Goal: Task Accomplishment & Management: Manage account settings

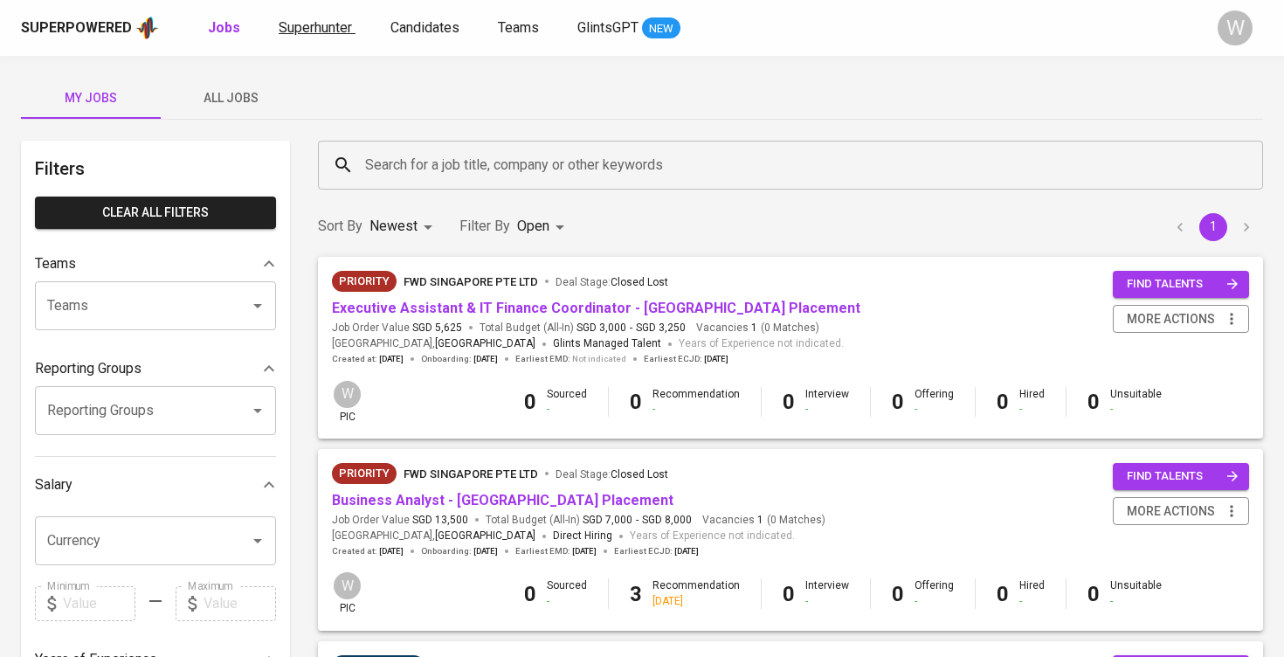
click at [297, 31] on span "Superhunter" at bounding box center [315, 27] width 73 height 17
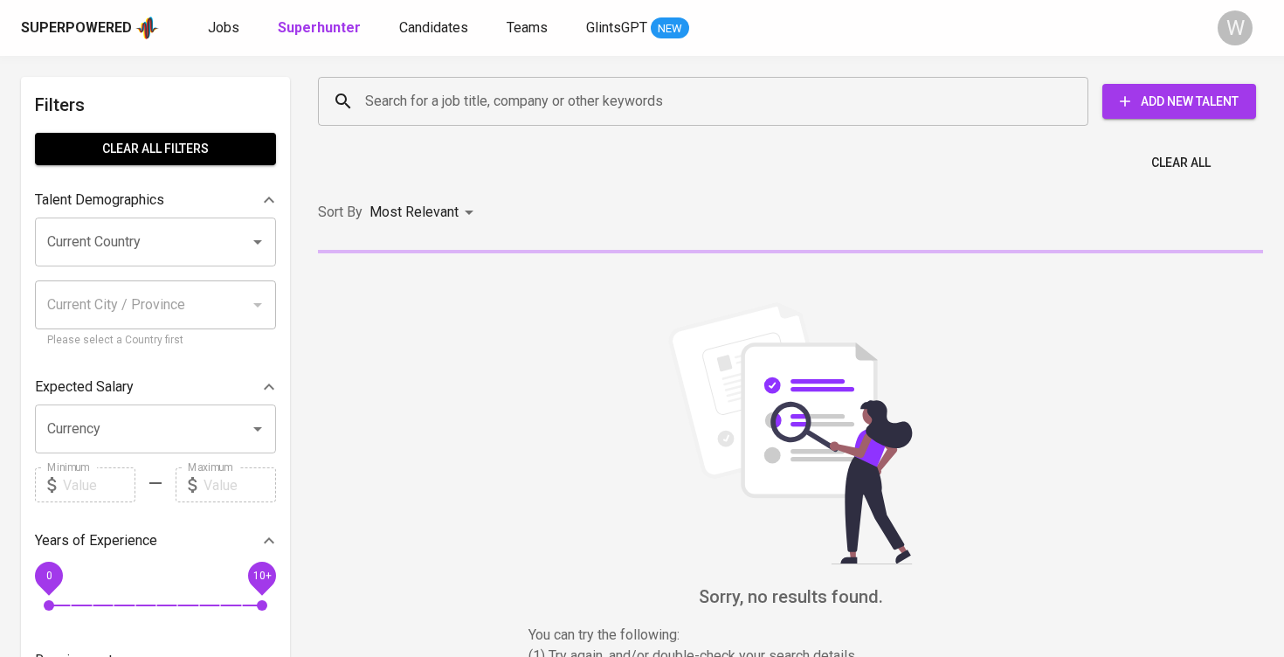
click at [393, 94] on input "Search for a job title, company or other keywords" at bounding box center [708, 101] width 694 height 33
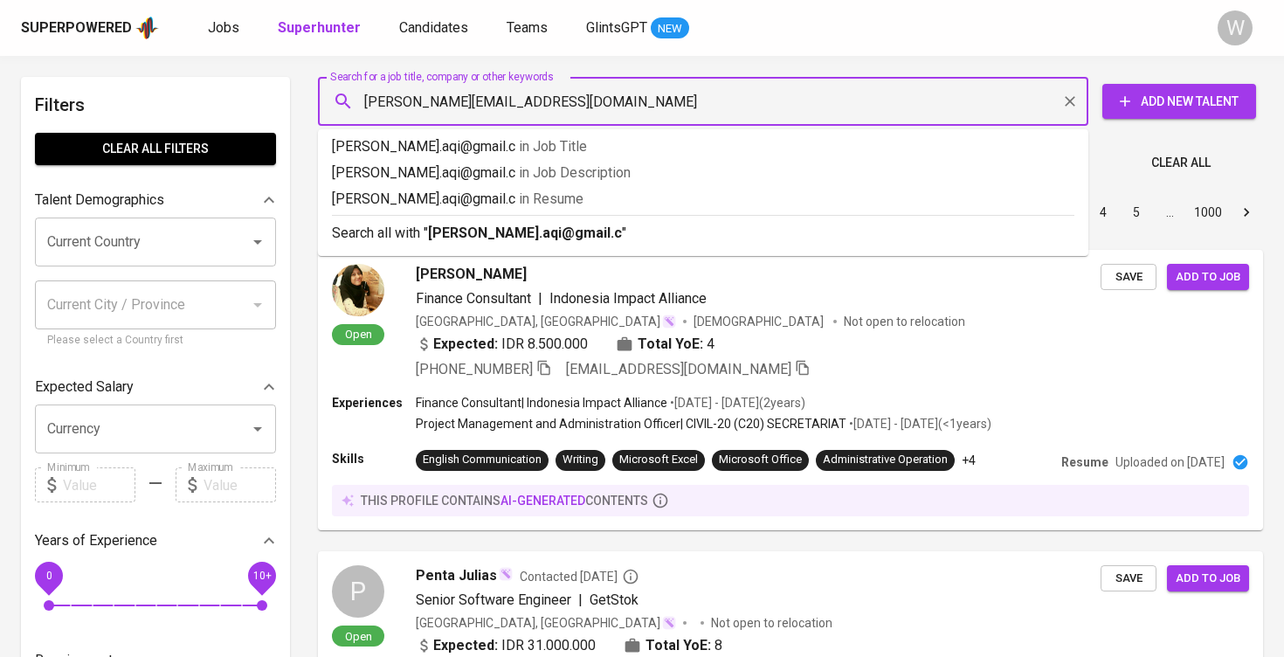
type input "[PERSON_NAME][EMAIL_ADDRESS][DOMAIN_NAME]"
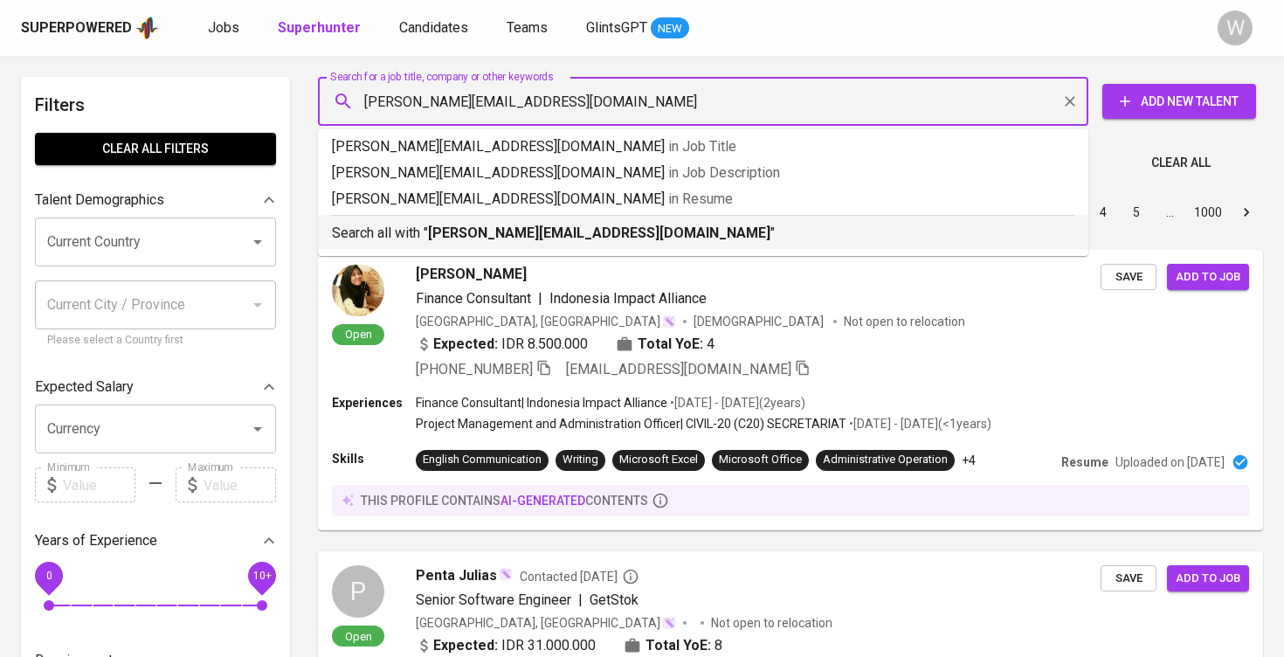
click at [529, 229] on b "[PERSON_NAME][EMAIL_ADDRESS][DOMAIN_NAME]" at bounding box center [599, 232] width 342 height 17
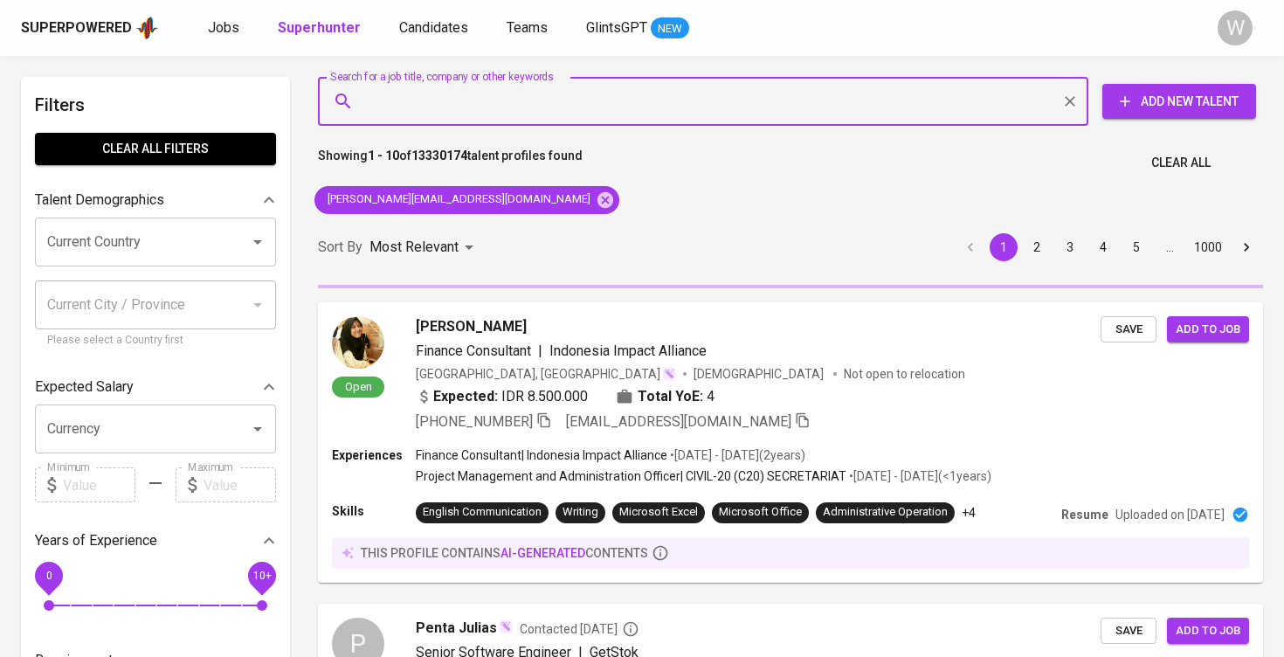
click at [556, 235] on div "Sort By Most Relevant MOST_RELEVANT 1 2 3 4 5 … 1000" at bounding box center [790, 247] width 966 height 53
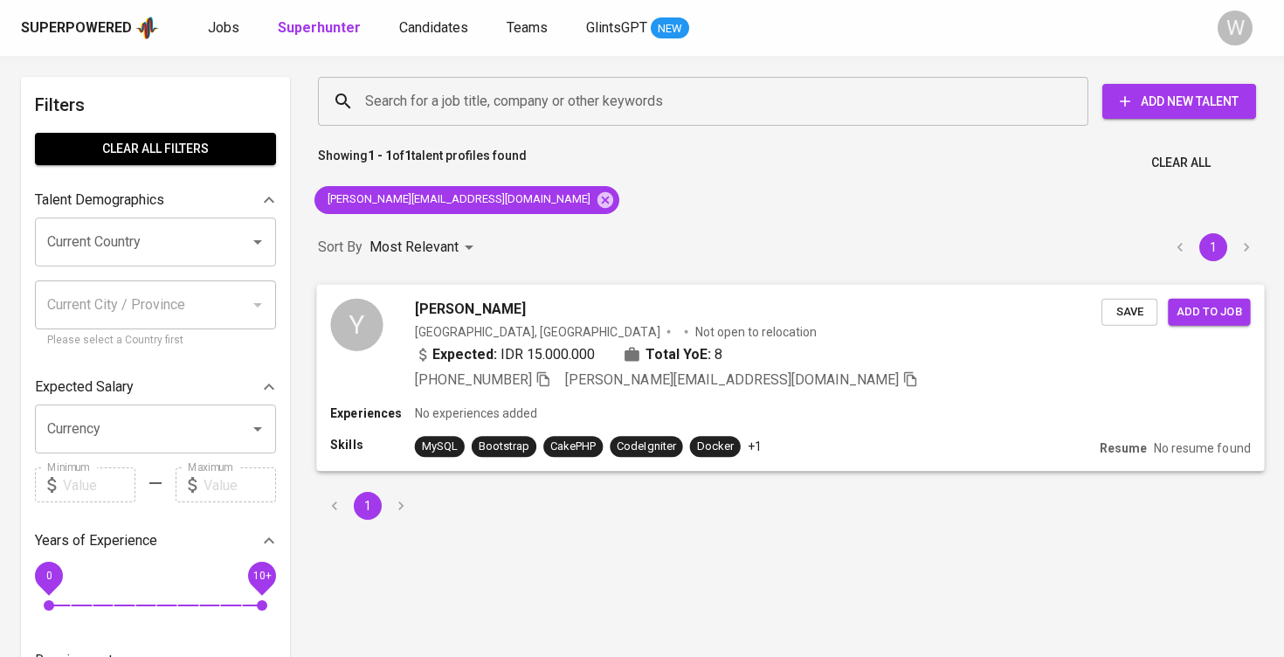
click at [541, 308] on div "[PERSON_NAME]" at bounding box center [758, 308] width 687 height 21
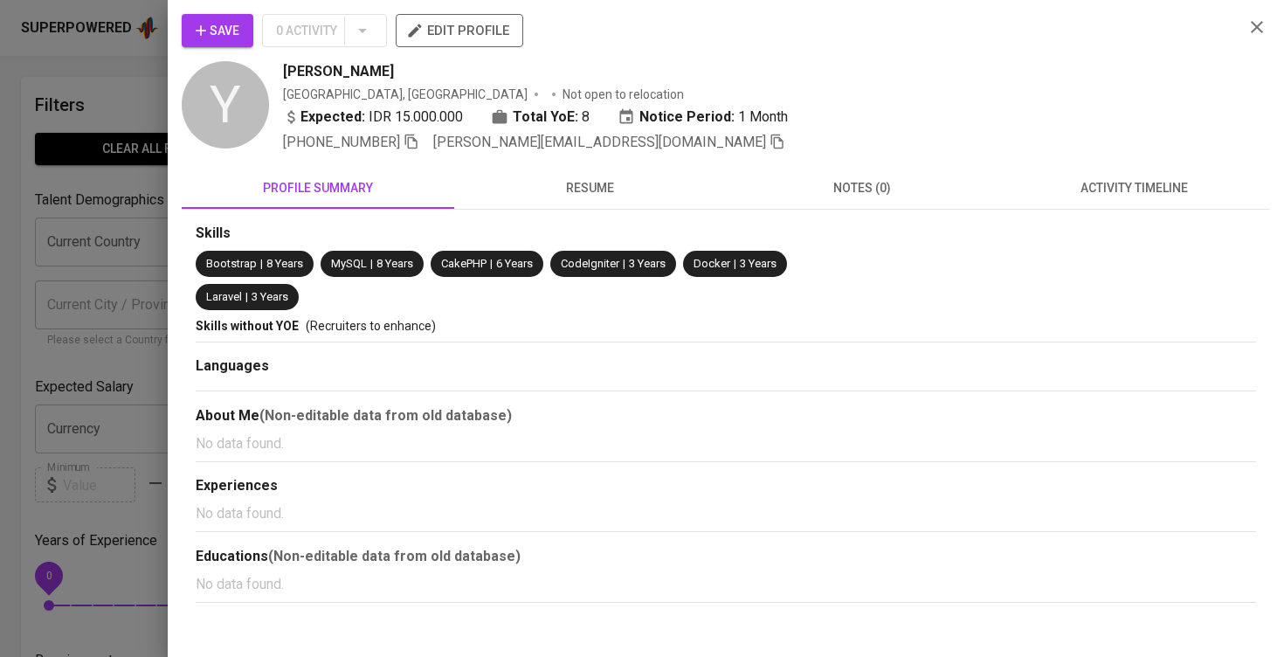
click at [224, 31] on span "Save" at bounding box center [218, 31] width 44 height 22
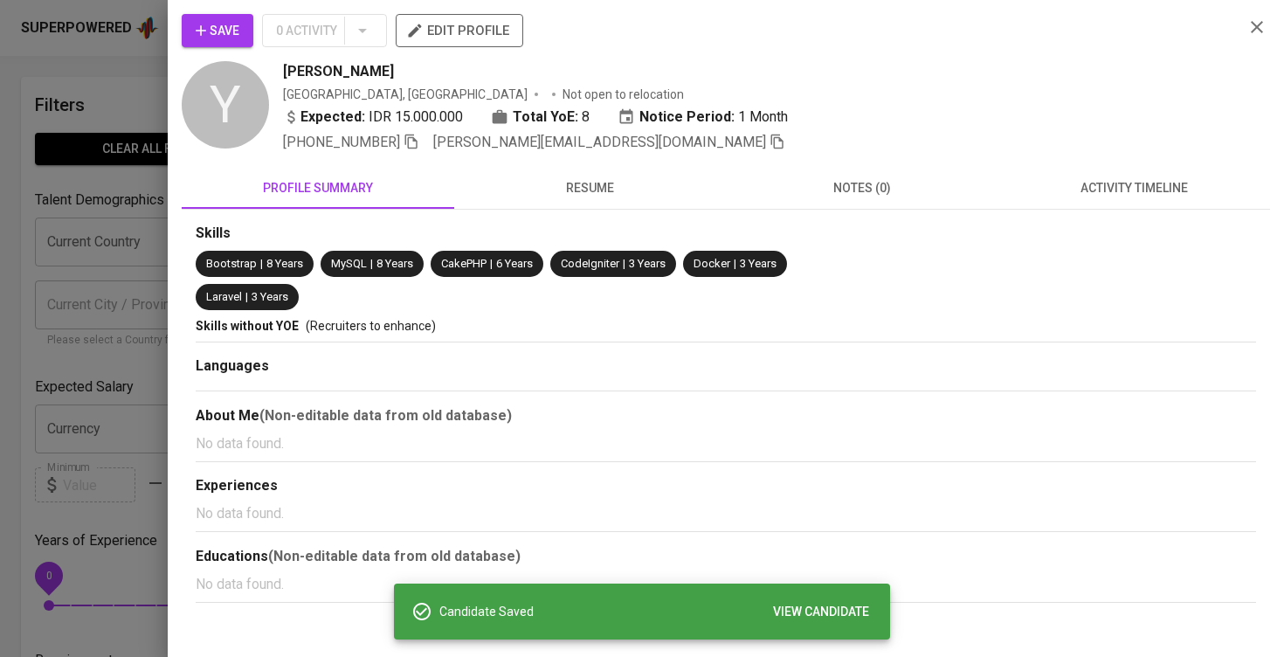
click at [148, 362] on div at bounding box center [642, 328] width 1284 height 657
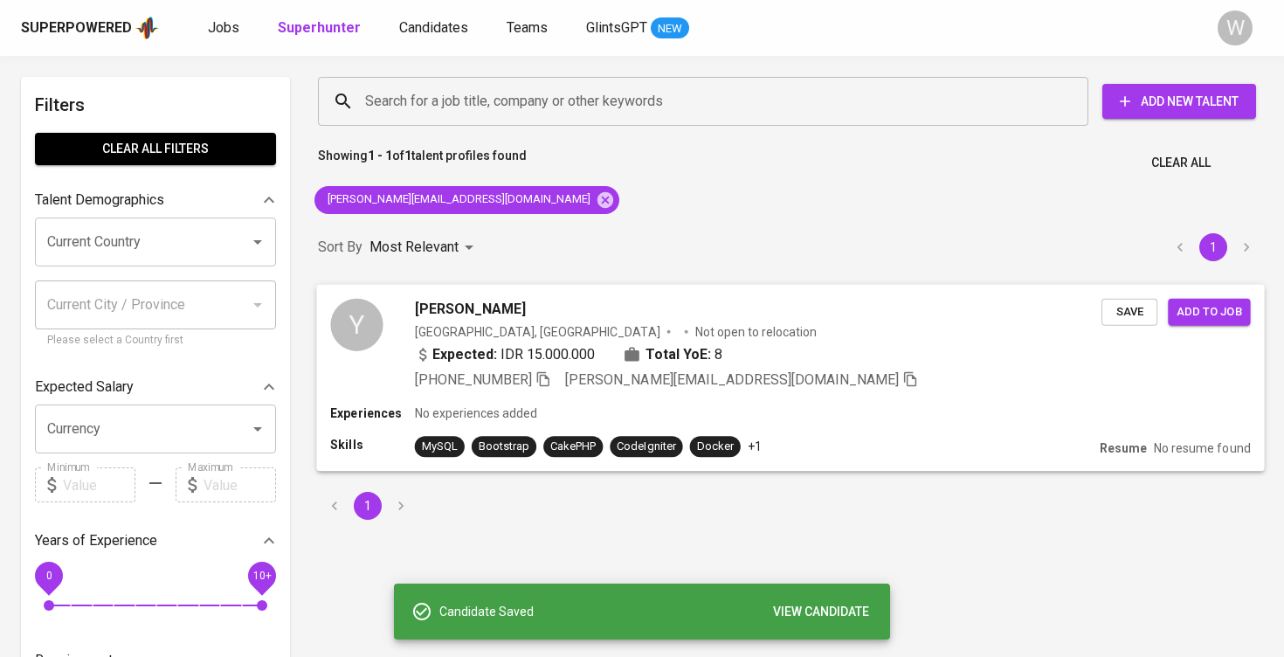
click at [1198, 314] on span "Add to job" at bounding box center [1209, 311] width 65 height 20
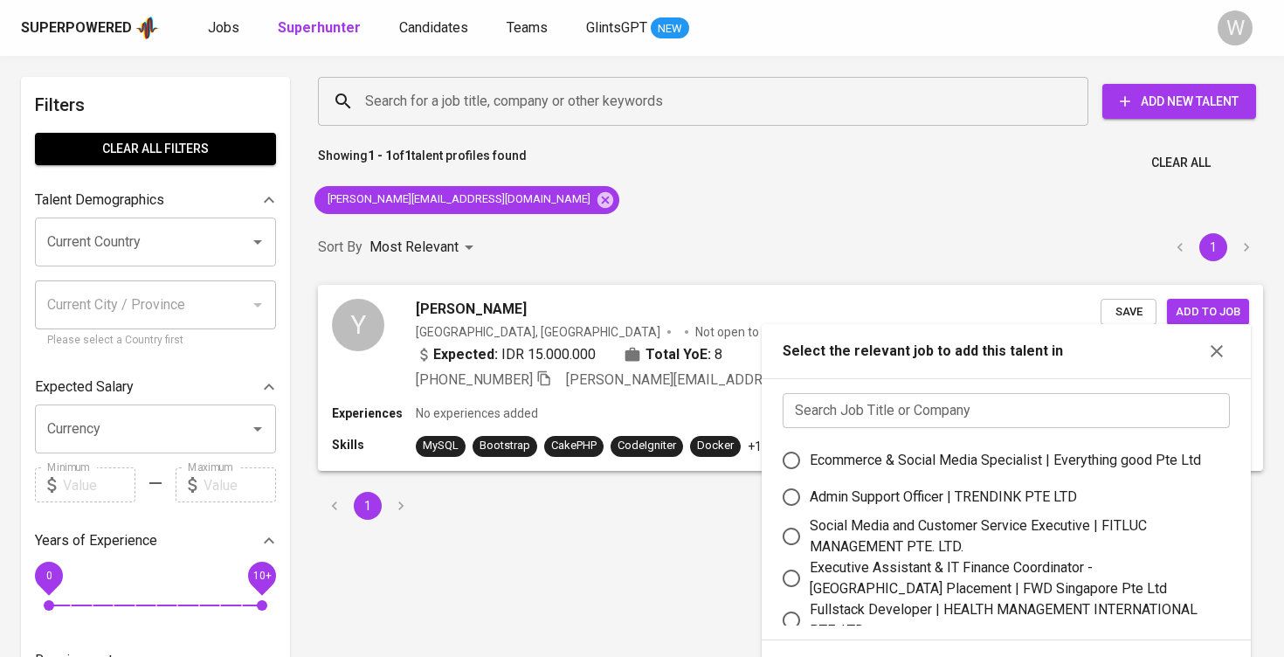
click at [973, 397] on input "text" at bounding box center [1006, 410] width 447 height 35
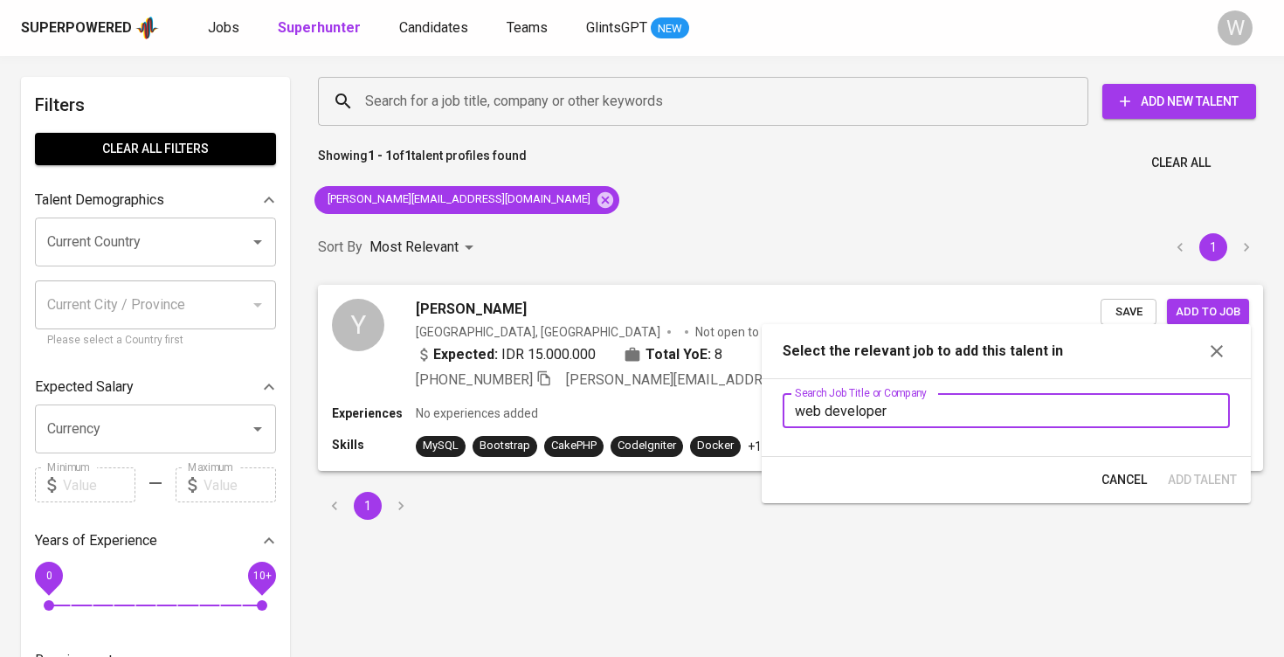
type input "web developer"
click at [1086, 503] on div "Cancel Add Talent" at bounding box center [1006, 480] width 489 height 46
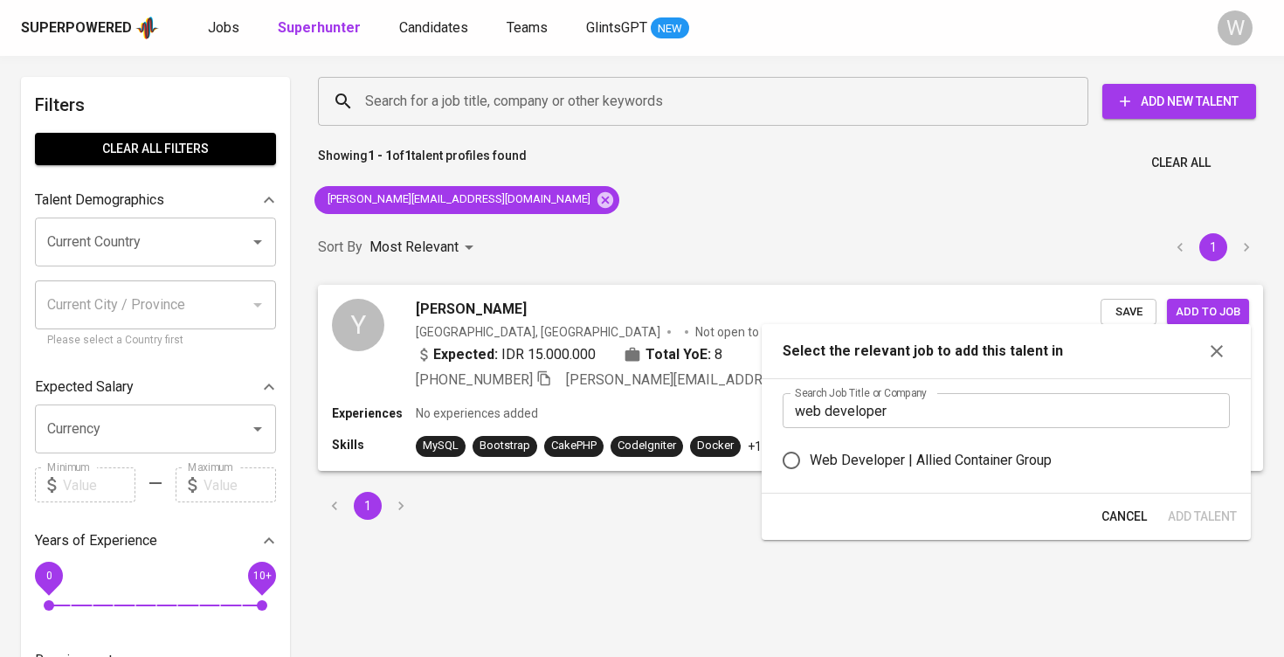
click at [1062, 473] on label "Web Developer | Allied Container Group" at bounding box center [994, 460] width 443 height 37
click at [810, 473] on input "Web Developer | Allied Container Group" at bounding box center [791, 460] width 37 height 37
radio input "true"
click at [1200, 500] on div "Cancel Add Talent" at bounding box center [1006, 517] width 489 height 46
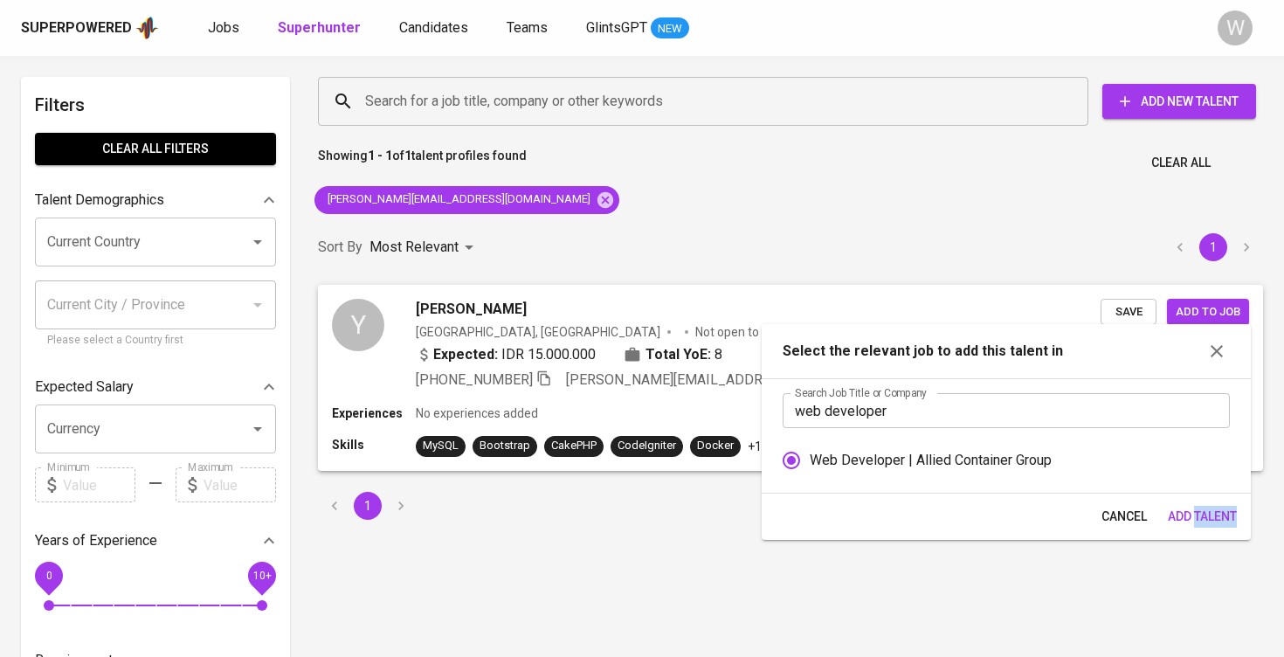
click at [1198, 502] on button "Add Talent" at bounding box center [1202, 517] width 83 height 32
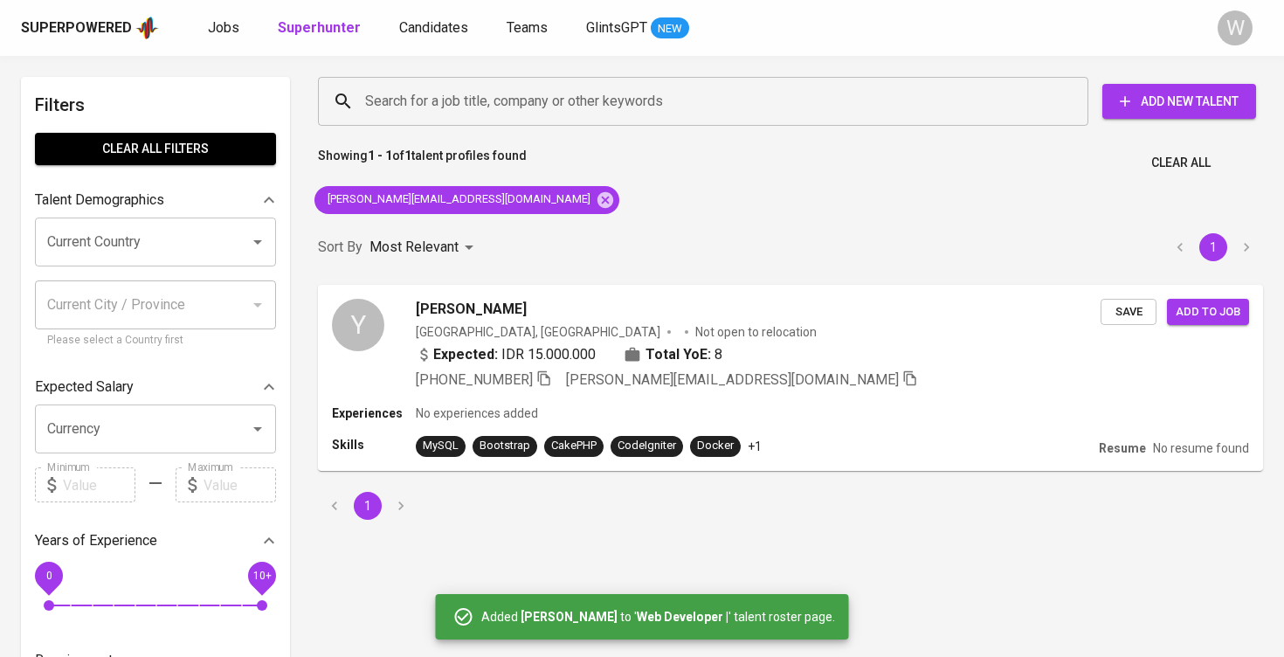
click at [229, 16] on div "Superpowered Jobs Superhunter Candidates Teams GlintsGPT NEW" at bounding box center [614, 28] width 1186 height 26
click at [229, 21] on span "Jobs" at bounding box center [223, 27] width 31 height 17
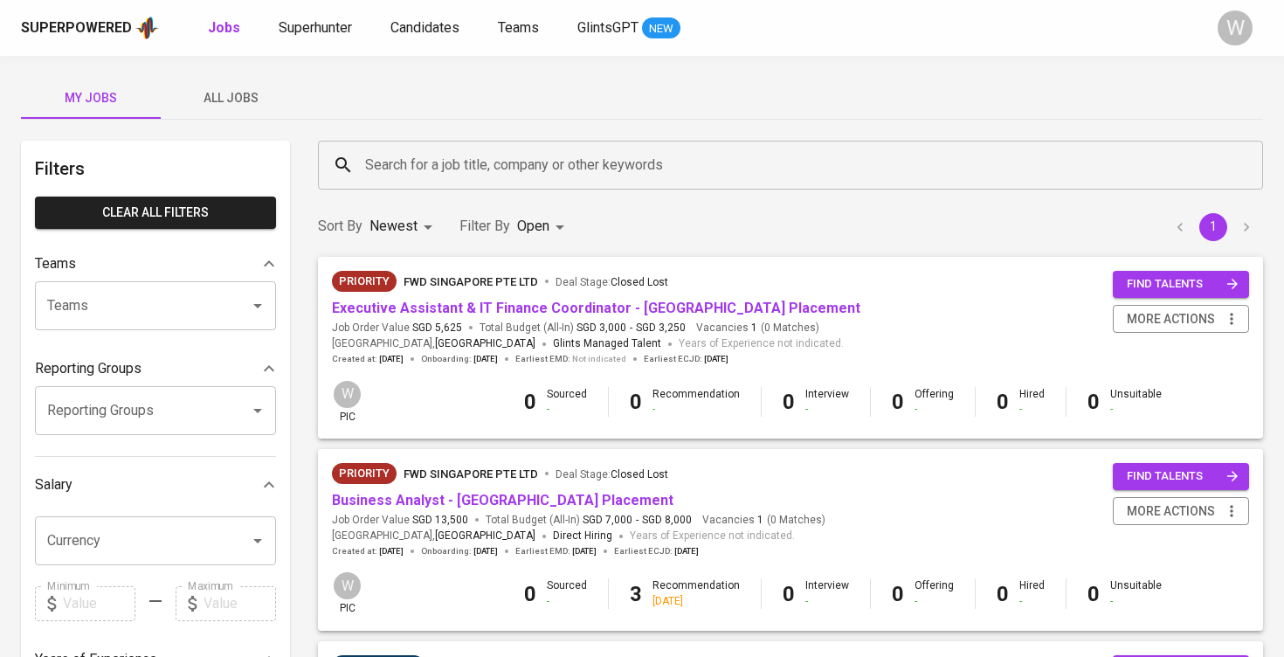
click at [283, 79] on button "All Jobs" at bounding box center [231, 98] width 140 height 42
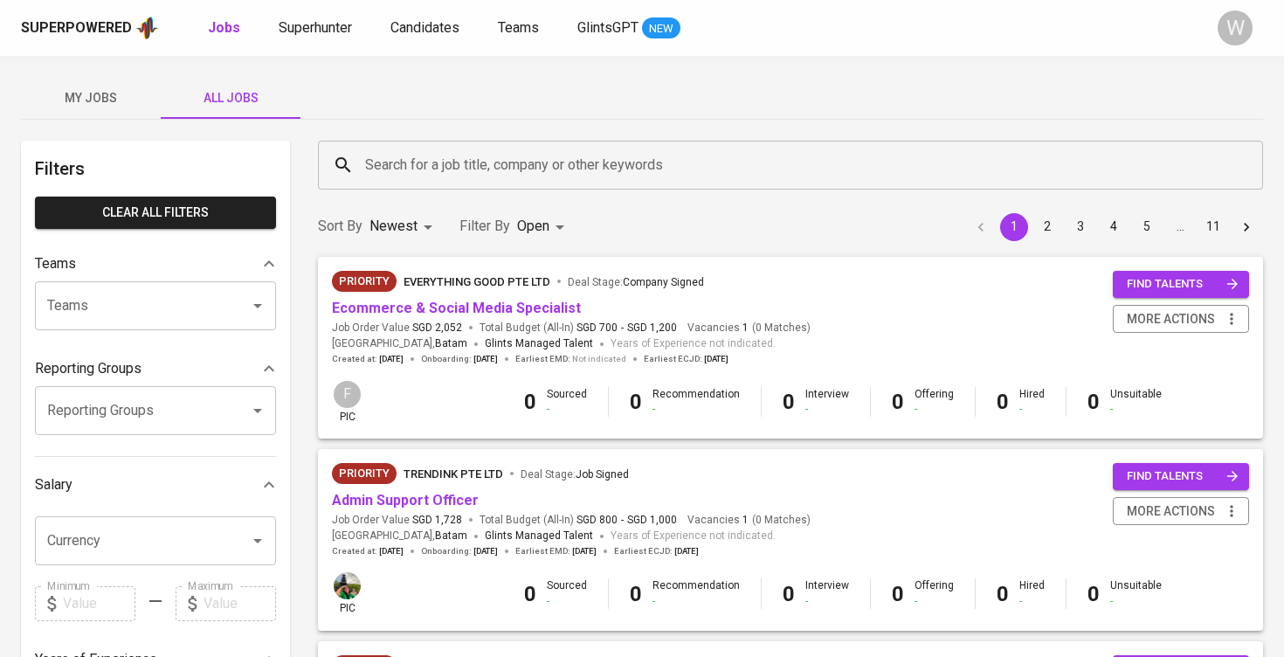
click at [493, 156] on input "Search for a job title, company or other keywords" at bounding box center [795, 164] width 868 height 33
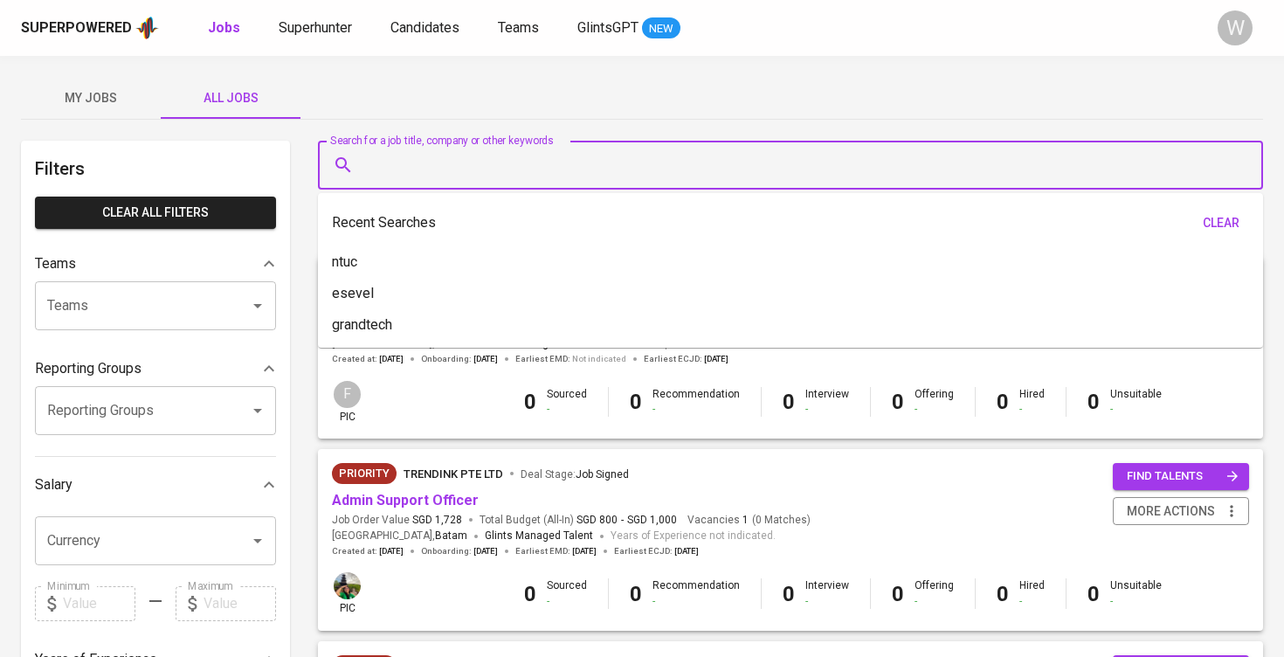
click at [528, 100] on div "My Jobs All Jobs" at bounding box center [642, 98] width 1242 height 42
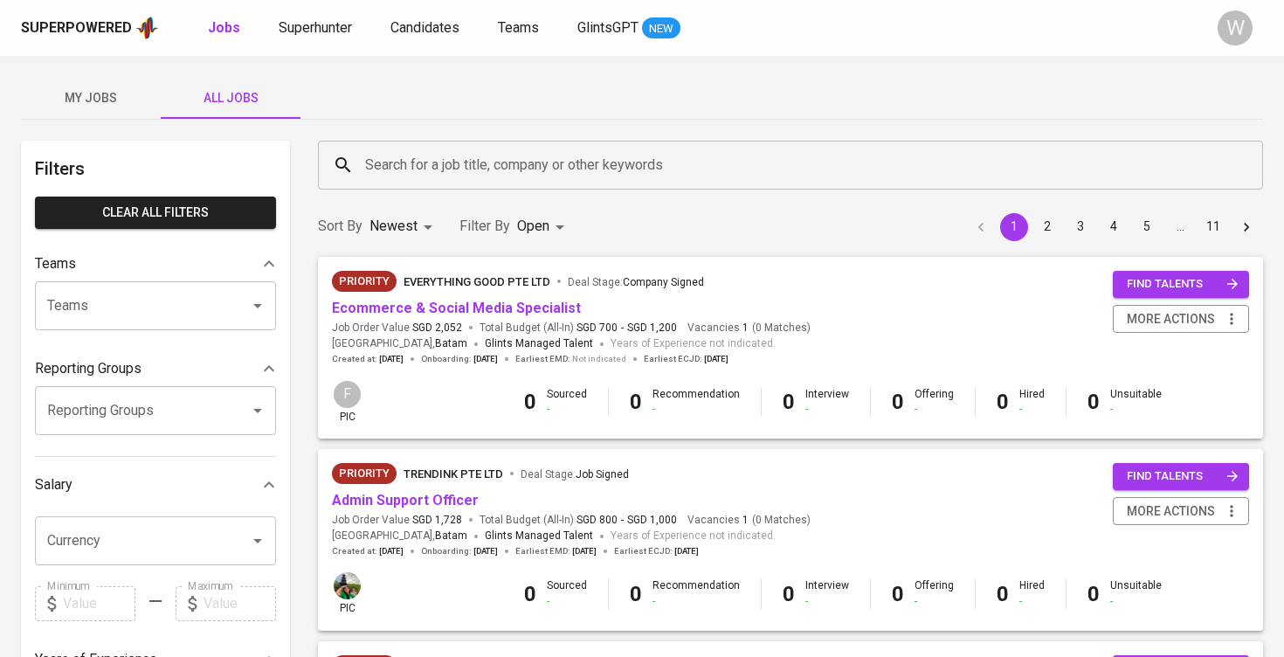
click at [79, 104] on span "My Jobs" at bounding box center [90, 98] width 119 height 22
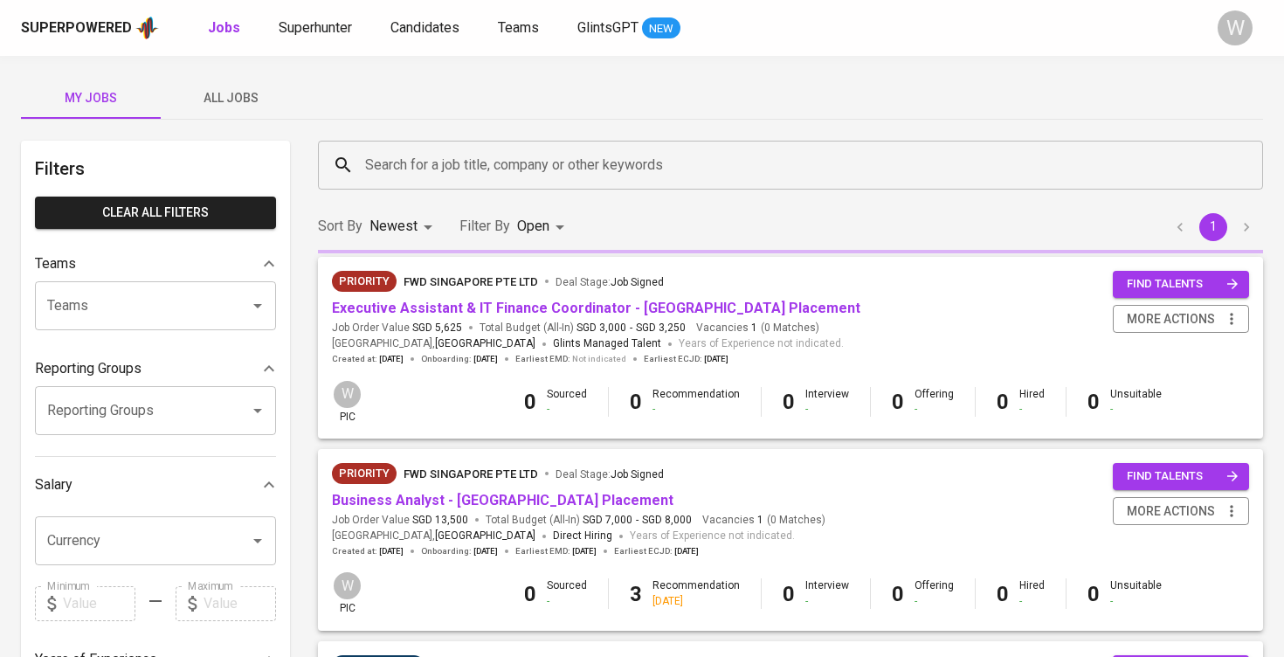
click at [245, 116] on button "All Jobs" at bounding box center [231, 98] width 140 height 42
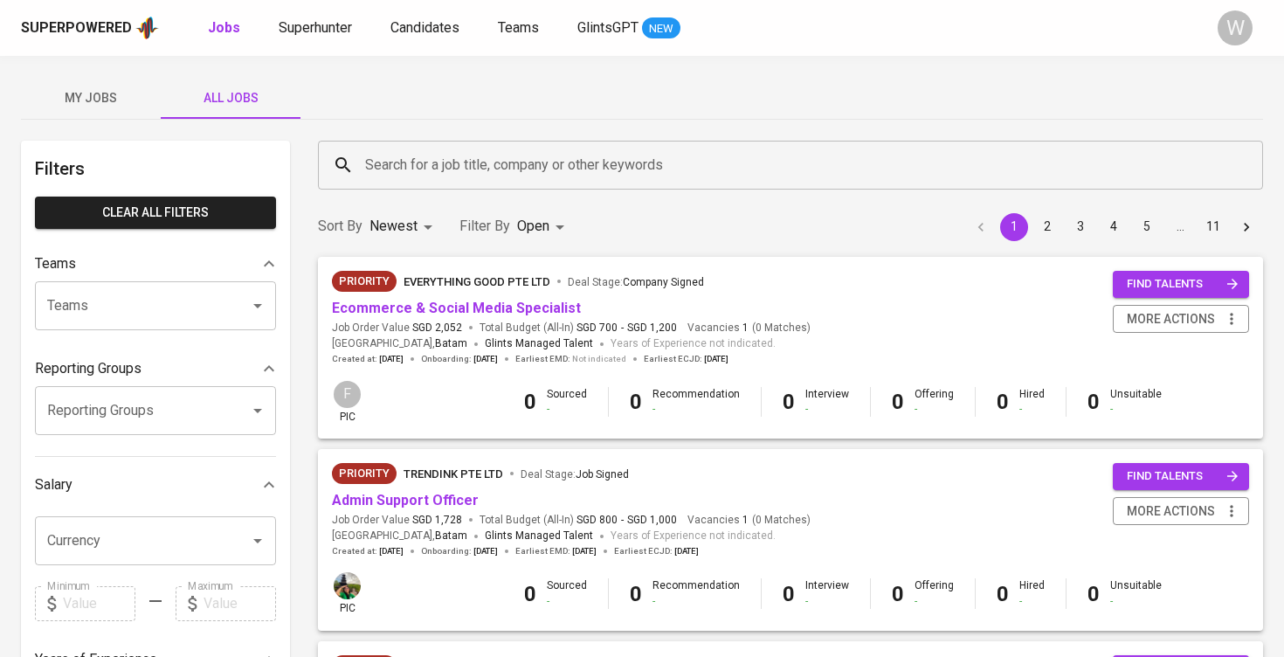
click at [443, 142] on div "Search for a job title, company or other keywords" at bounding box center [790, 165] width 945 height 49
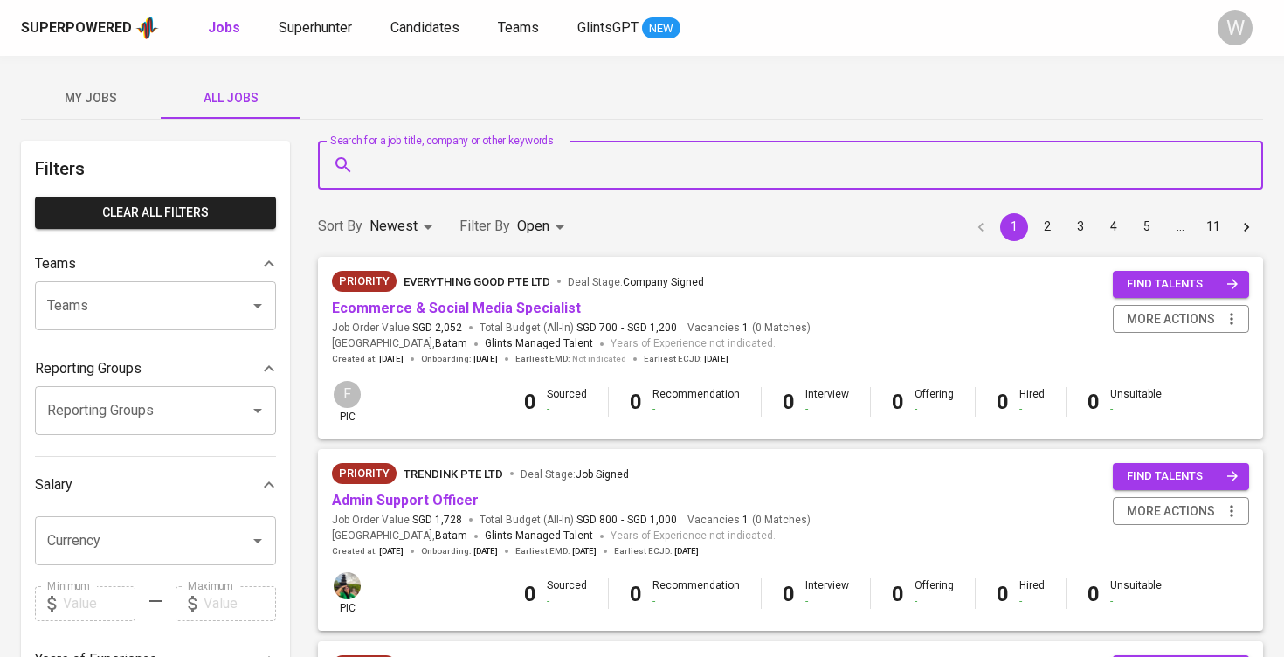
click at [470, 103] on div "My Jobs All Jobs" at bounding box center [642, 98] width 1242 height 42
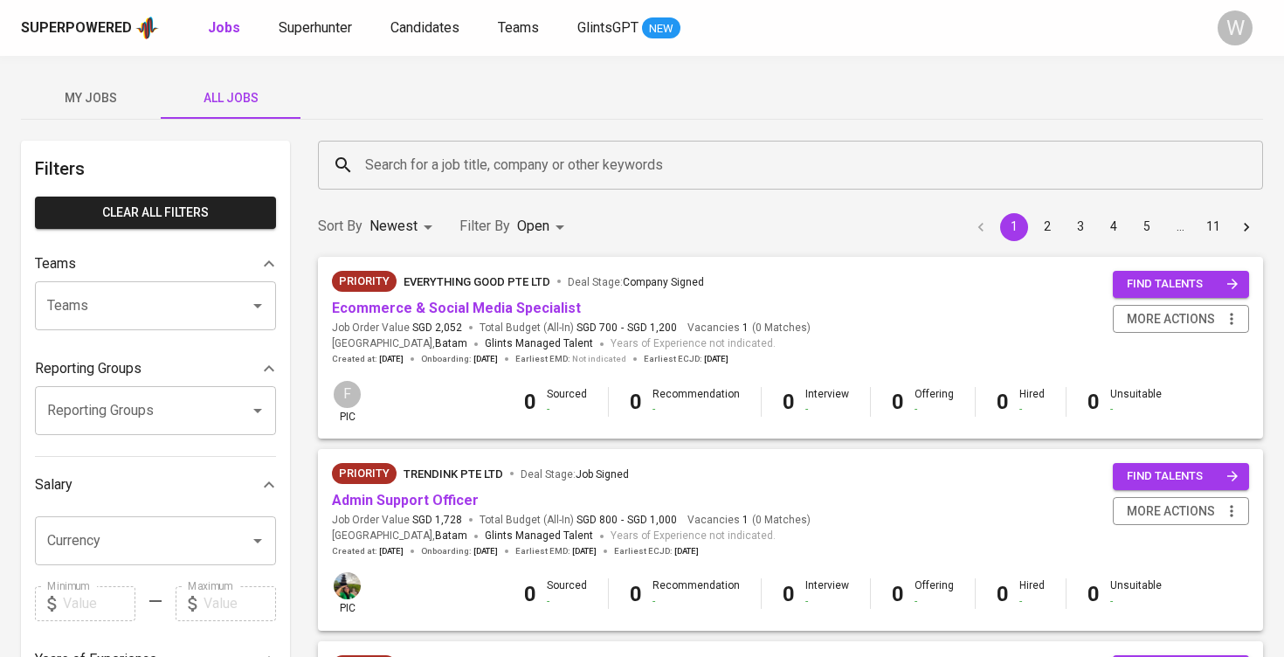
click at [397, 152] on input "Search for a job title, company or other keywords" at bounding box center [795, 164] width 868 height 33
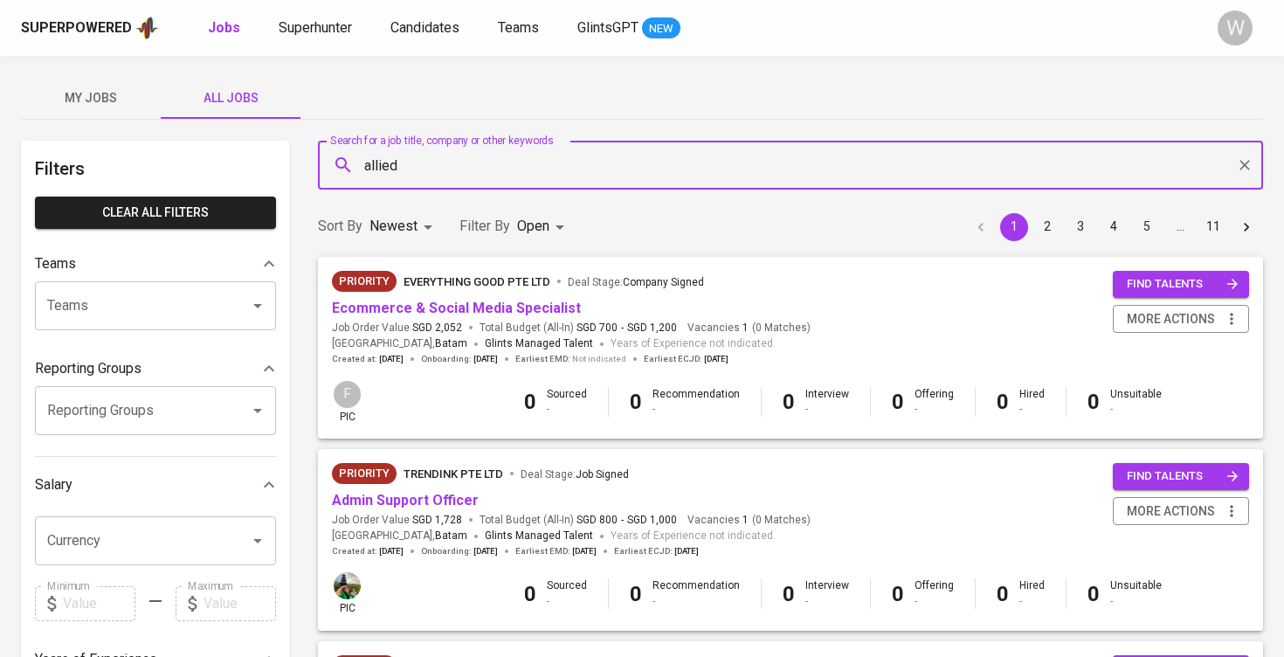
type input "allied"
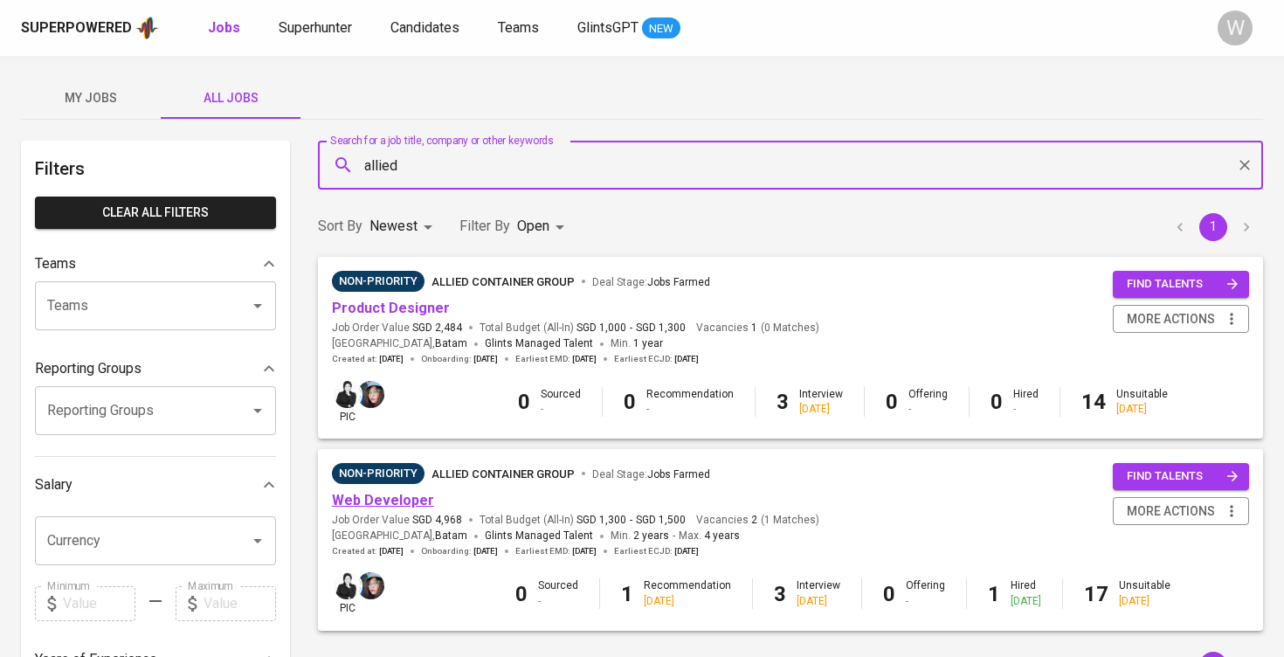
click at [385, 504] on link "Web Developer" at bounding box center [383, 500] width 102 height 17
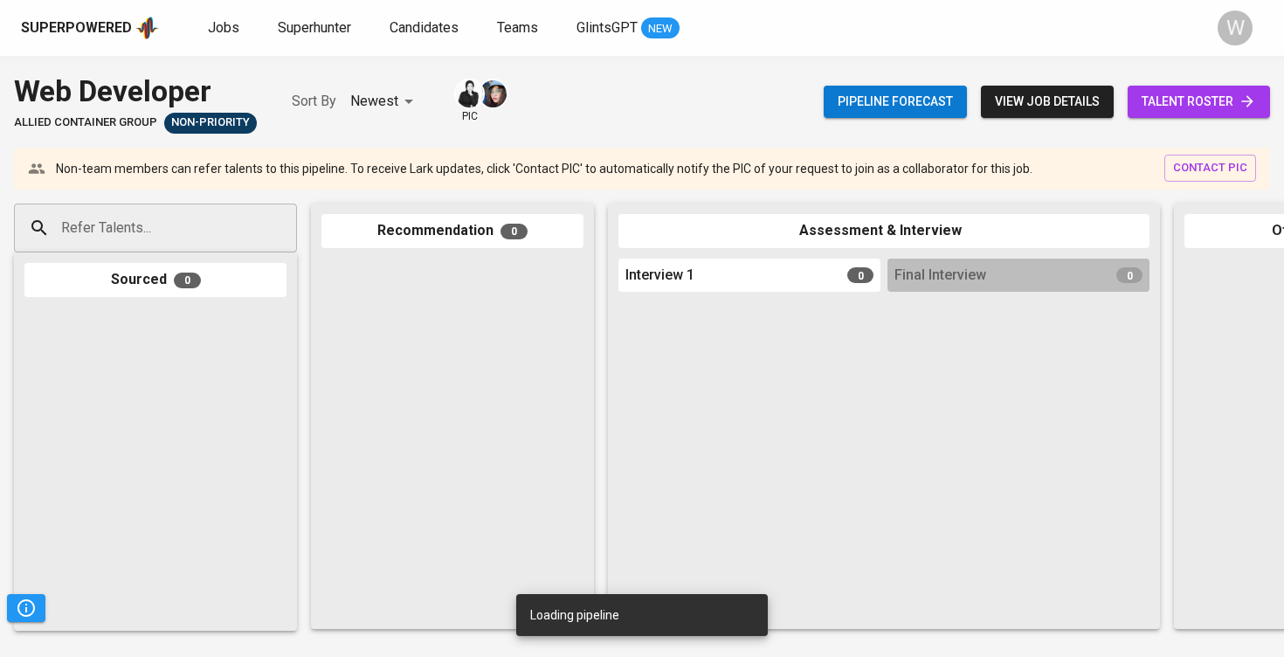
click at [1267, 107] on link "talent roster" at bounding box center [1199, 102] width 142 height 32
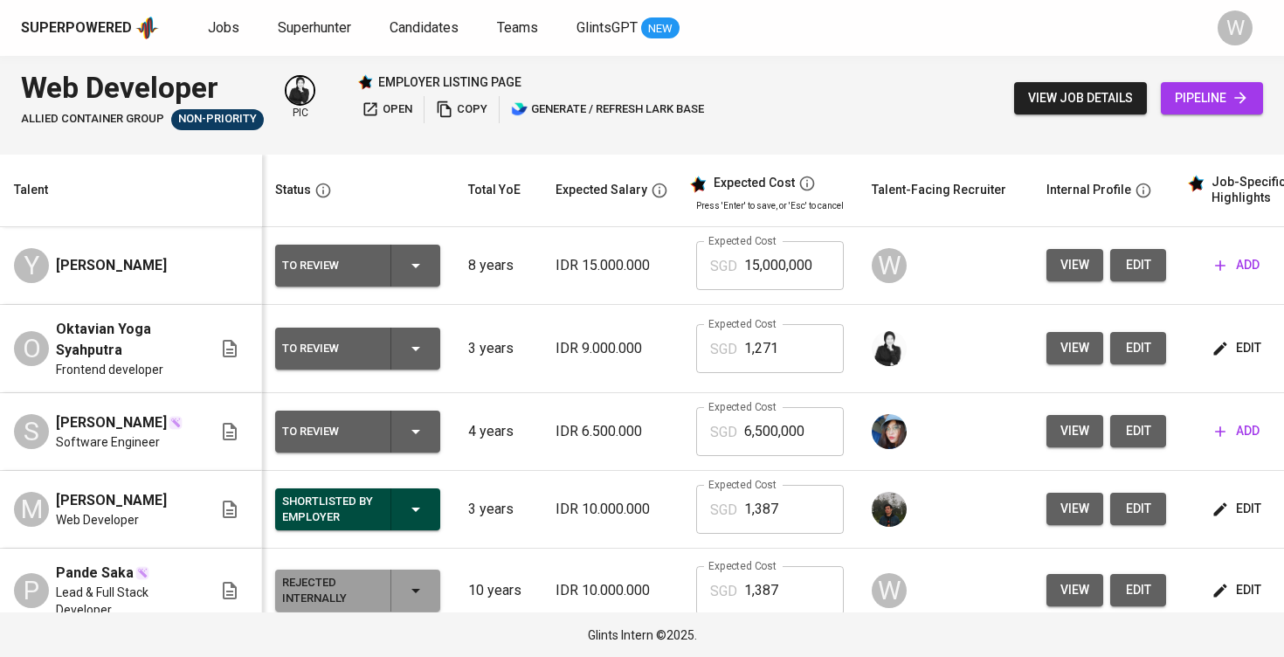
click at [192, 228] on td "Y [PERSON_NAME]" at bounding box center [131, 266] width 262 height 78
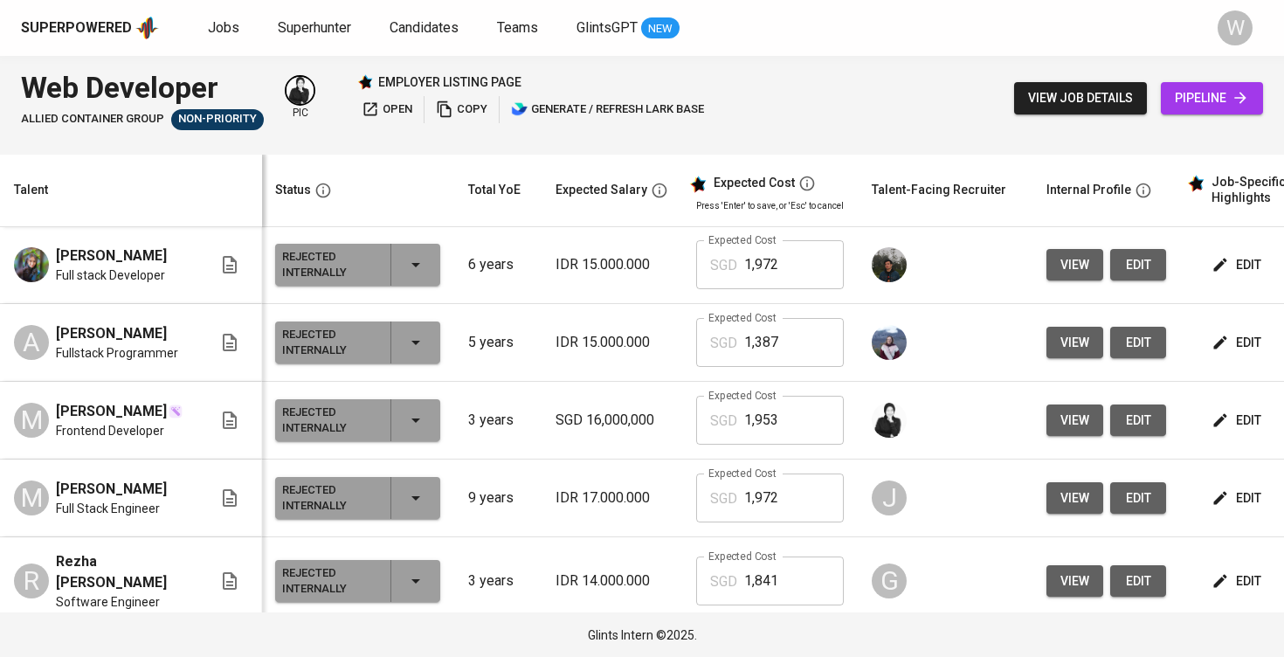
scroll to position [1340, 1]
